Goal: Information Seeking & Learning: Find specific fact

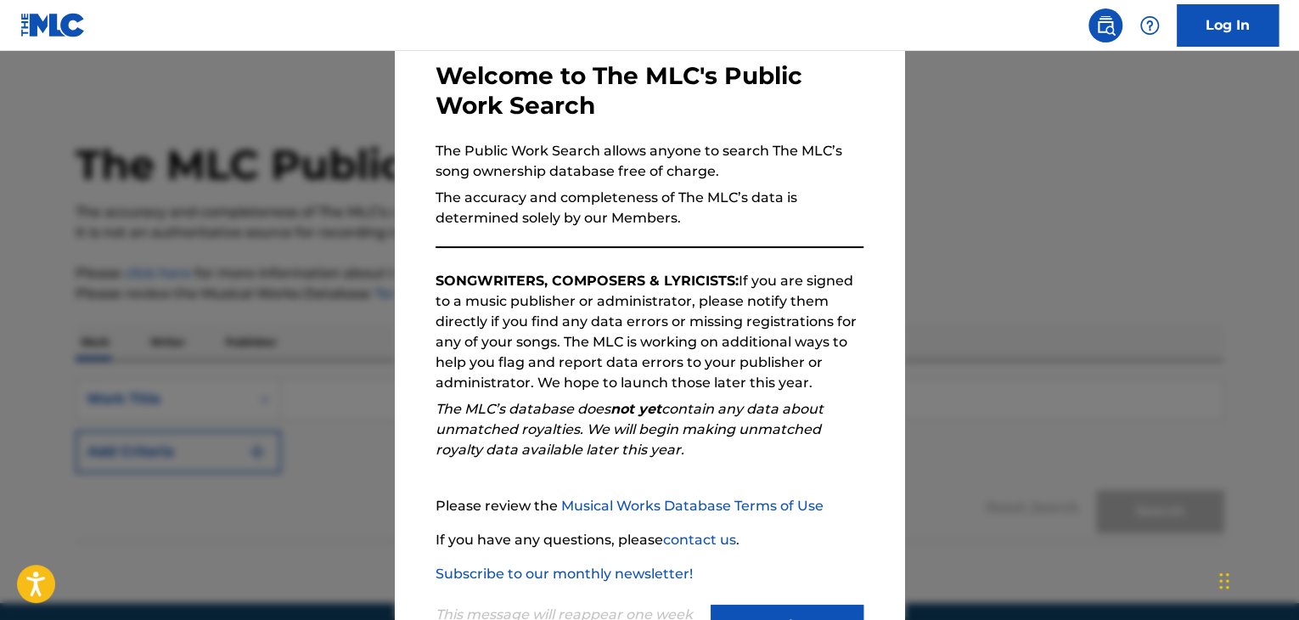
scroll to position [157, 0]
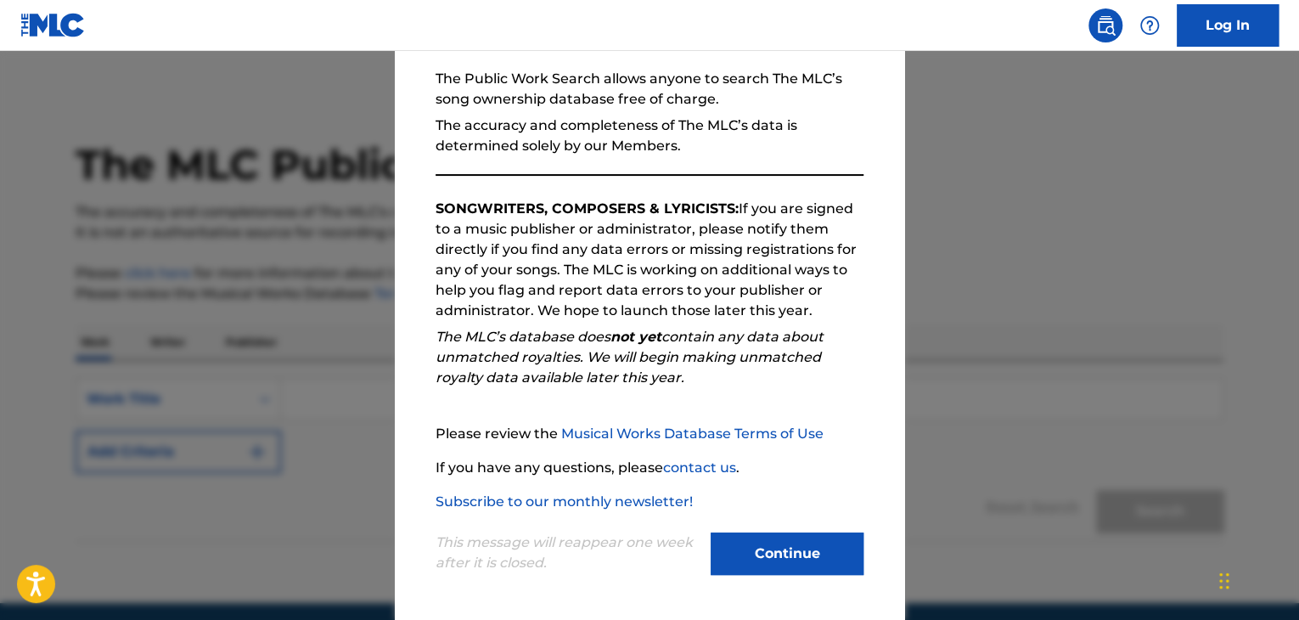
click at [765, 564] on button "Continue" at bounding box center [787, 553] width 153 height 42
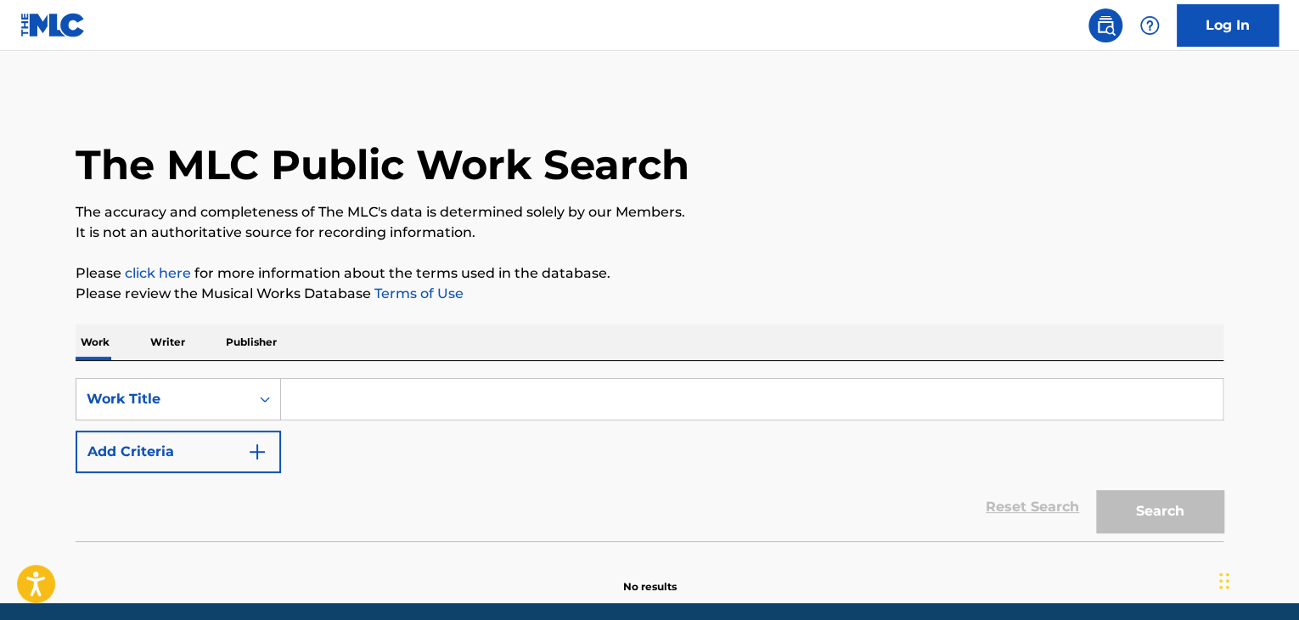
click at [393, 404] on input "Search Form" at bounding box center [752, 399] width 942 height 41
paste input "DECEPTIVE HEART"
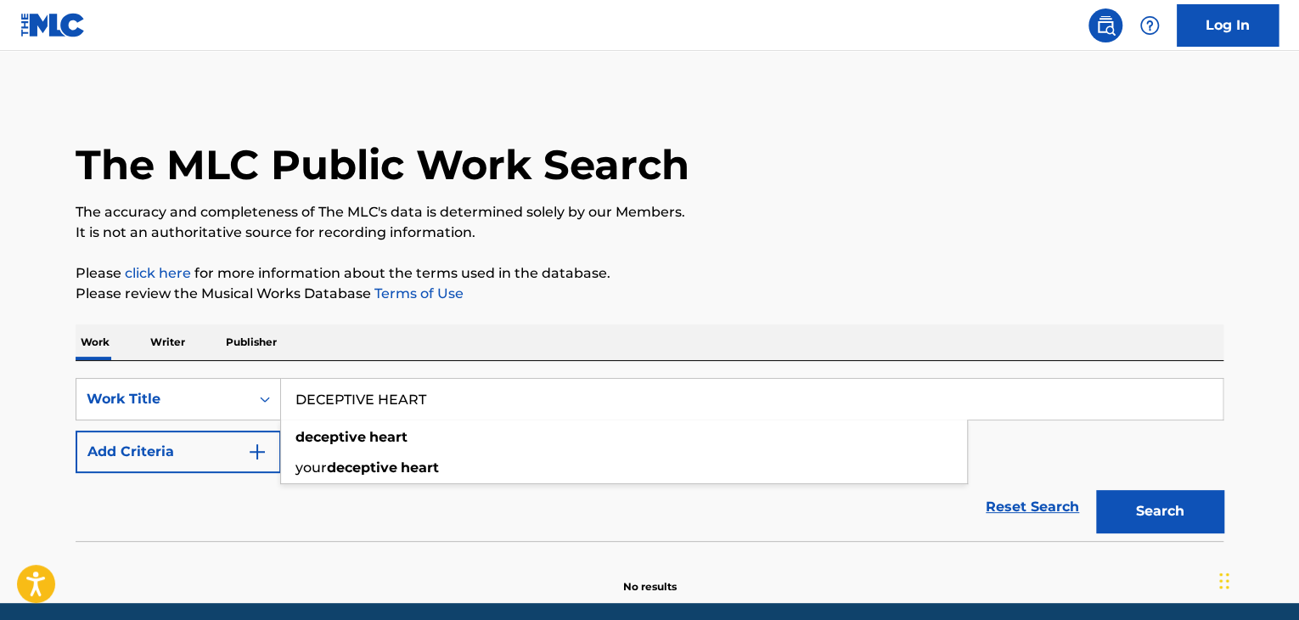
type input "DECEPTIVE HEART"
click at [204, 447] on button "Add Criteria" at bounding box center [178, 451] width 205 height 42
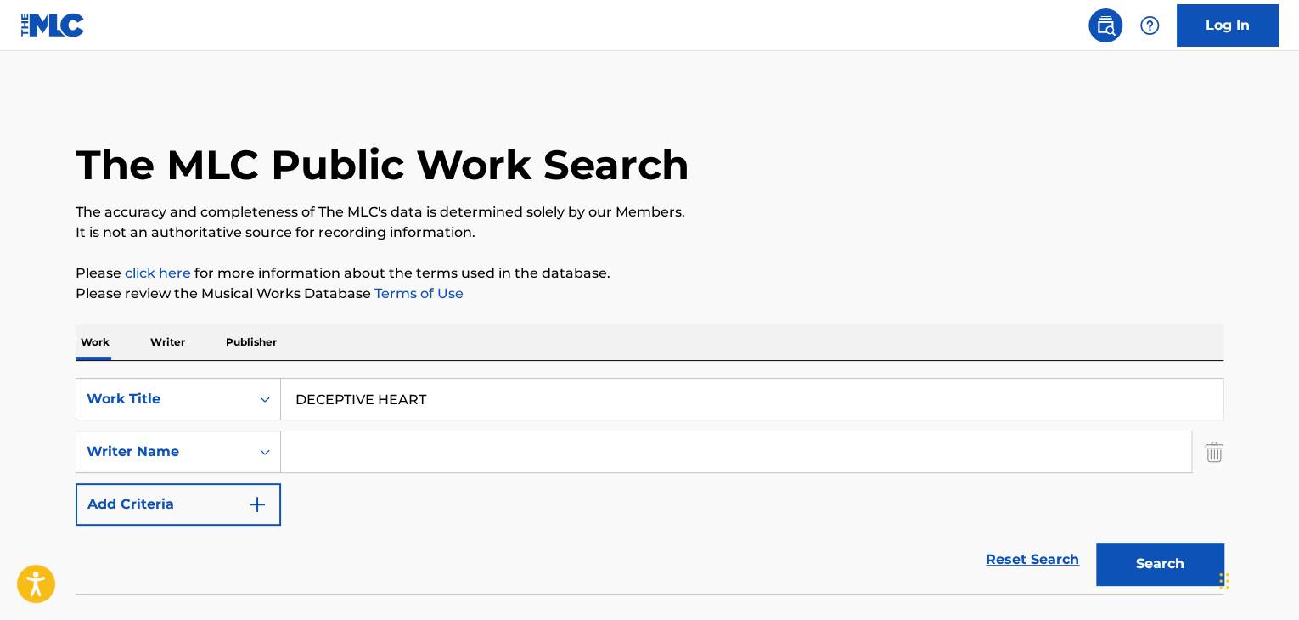
click at [403, 464] on input "Search Form" at bounding box center [736, 451] width 910 height 41
paste input "Convictions"
click at [1123, 584] on button "Search" at bounding box center [1159, 564] width 127 height 42
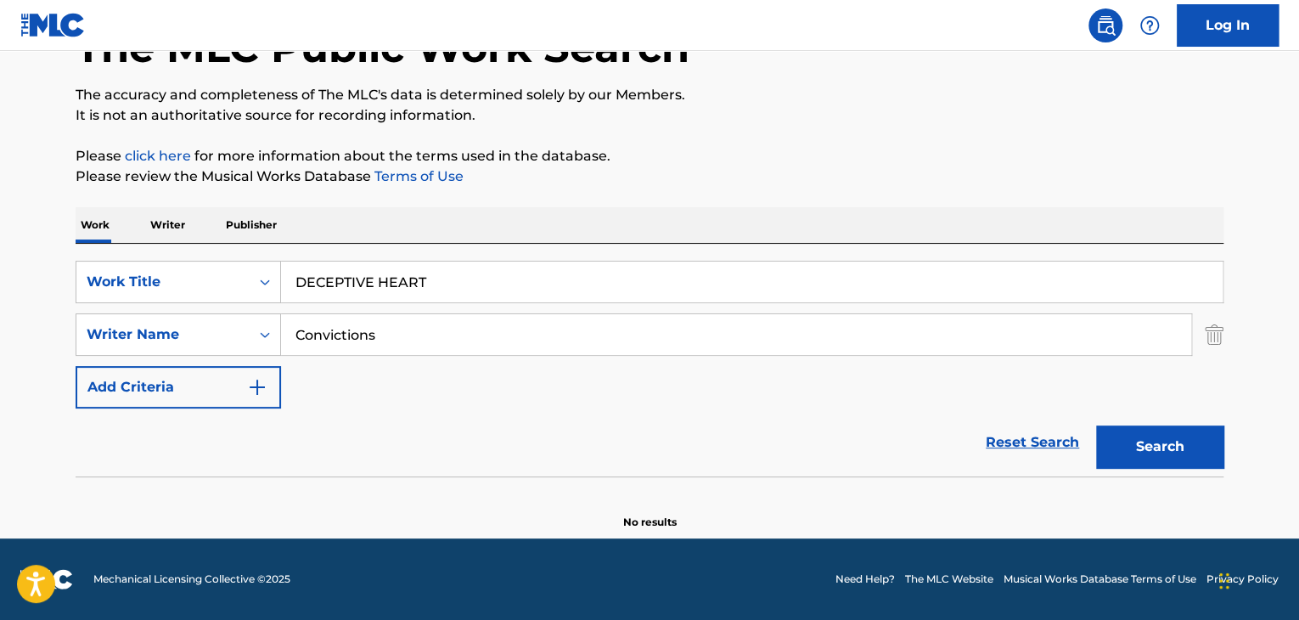
drag, startPoint x: 481, startPoint y: 336, endPoint x: 0, endPoint y: 324, distance: 481.6
click at [0, 324] on main "The MLC Public Work Search The accuracy and completeness of The MLC's data is d…" at bounding box center [649, 236] width 1299 height 605
paste input "[PERSON_NAME] [PERSON_NAME]"
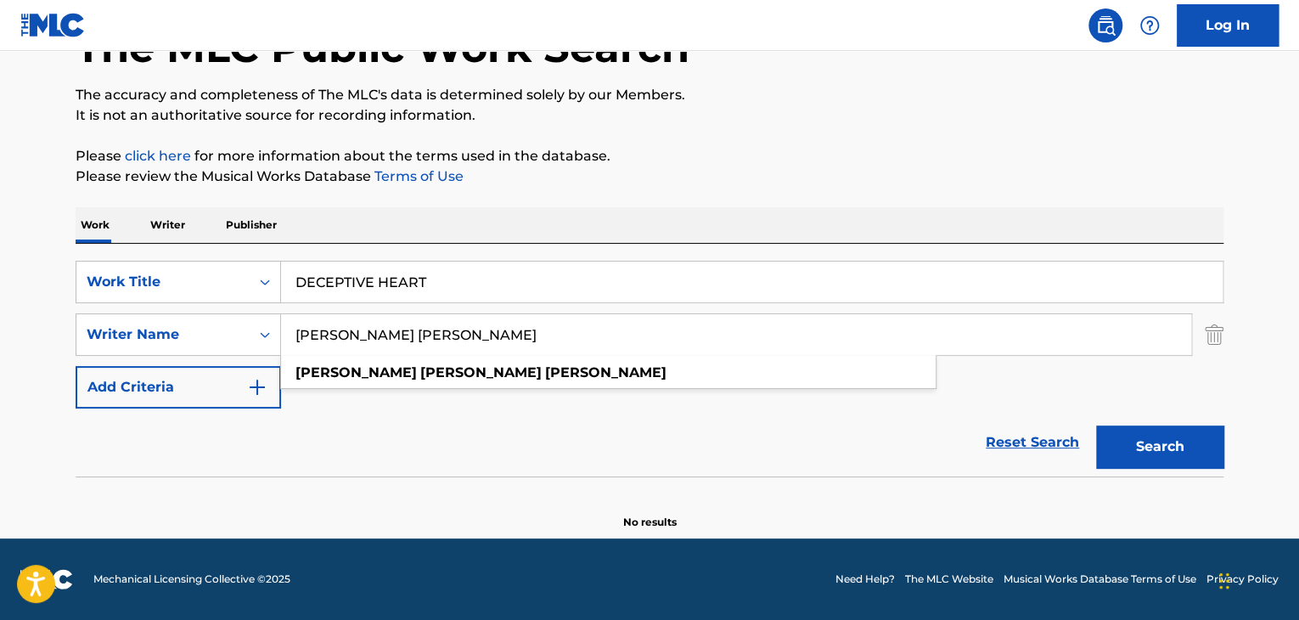
type input "[PERSON_NAME] [PERSON_NAME]"
click at [1179, 448] on button "Search" at bounding box center [1159, 446] width 127 height 42
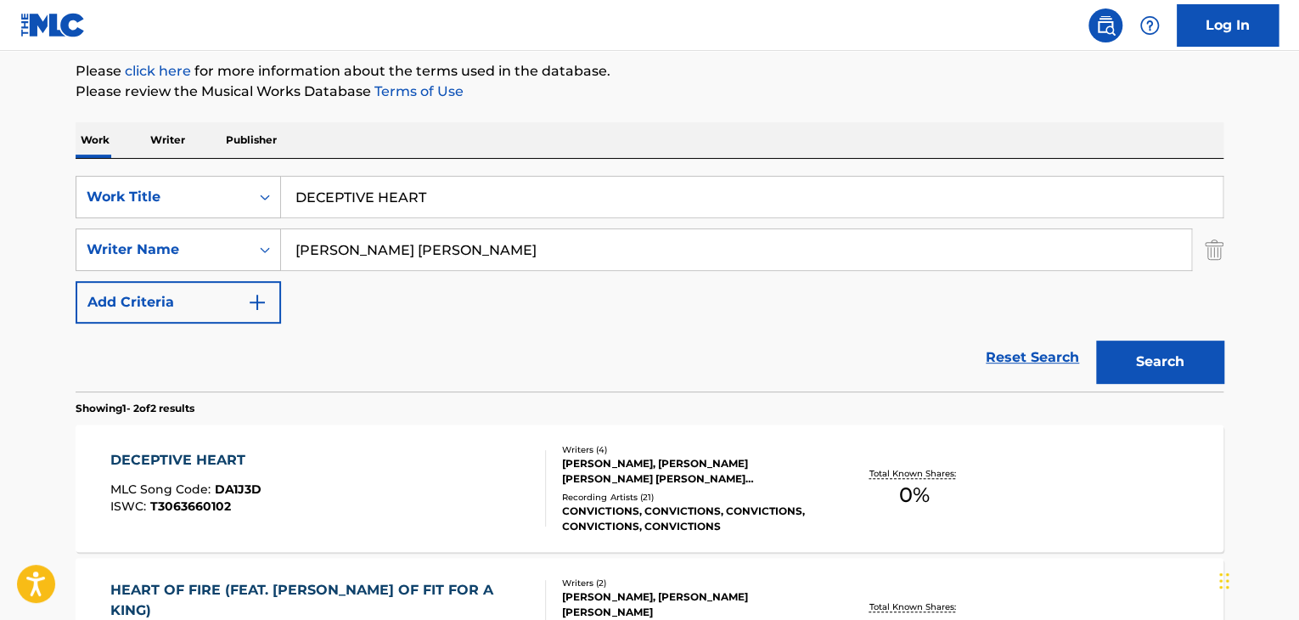
scroll to position [287, 0]
